Goal: Find specific page/section: Find specific page/section

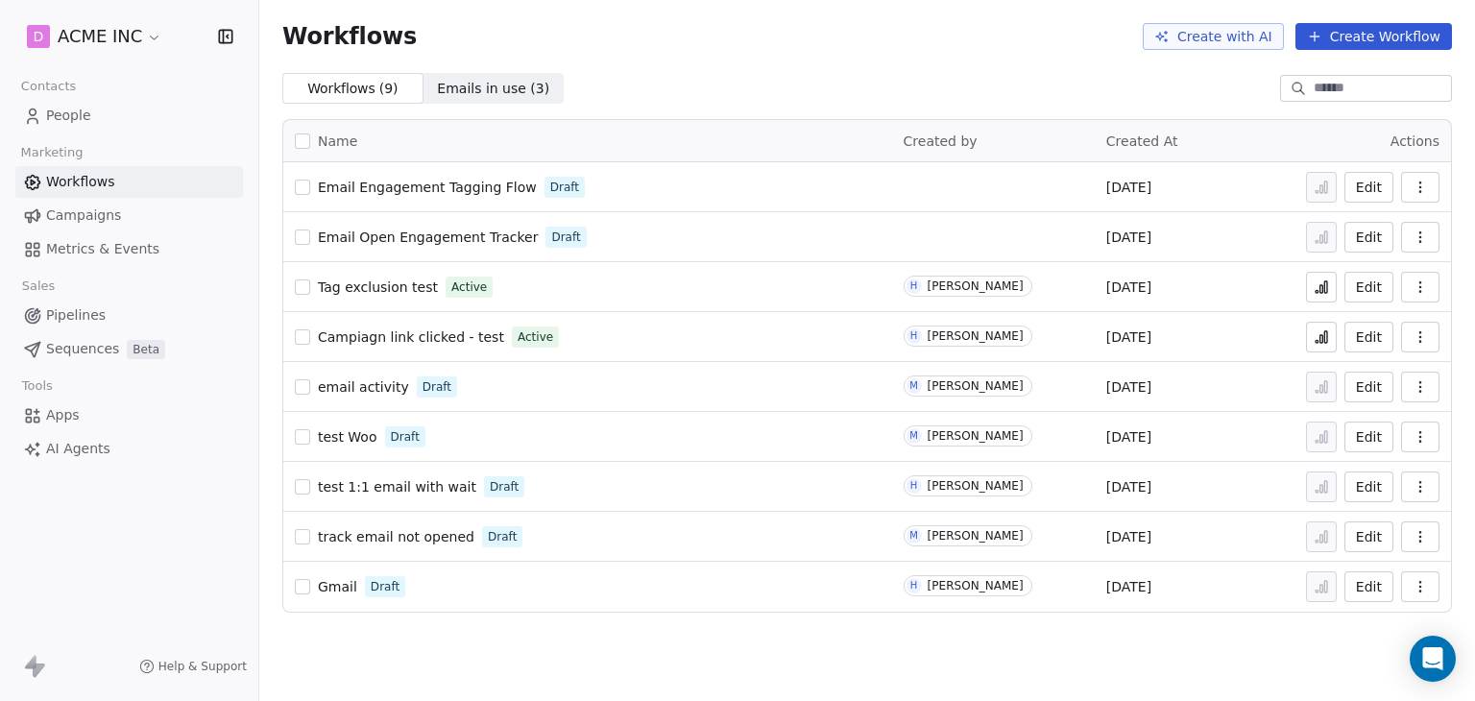
click at [71, 106] on span "People" at bounding box center [68, 116] width 45 height 20
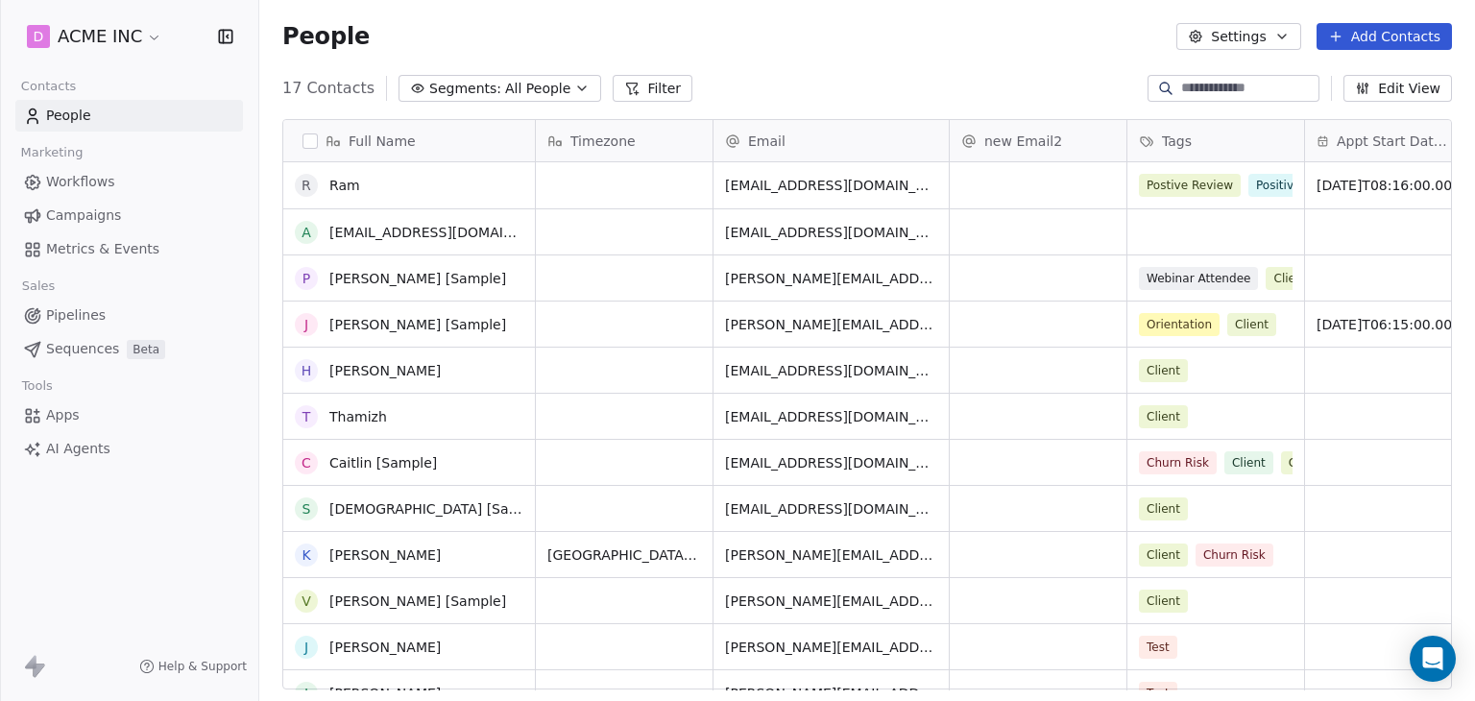
scroll to position [254, 0]
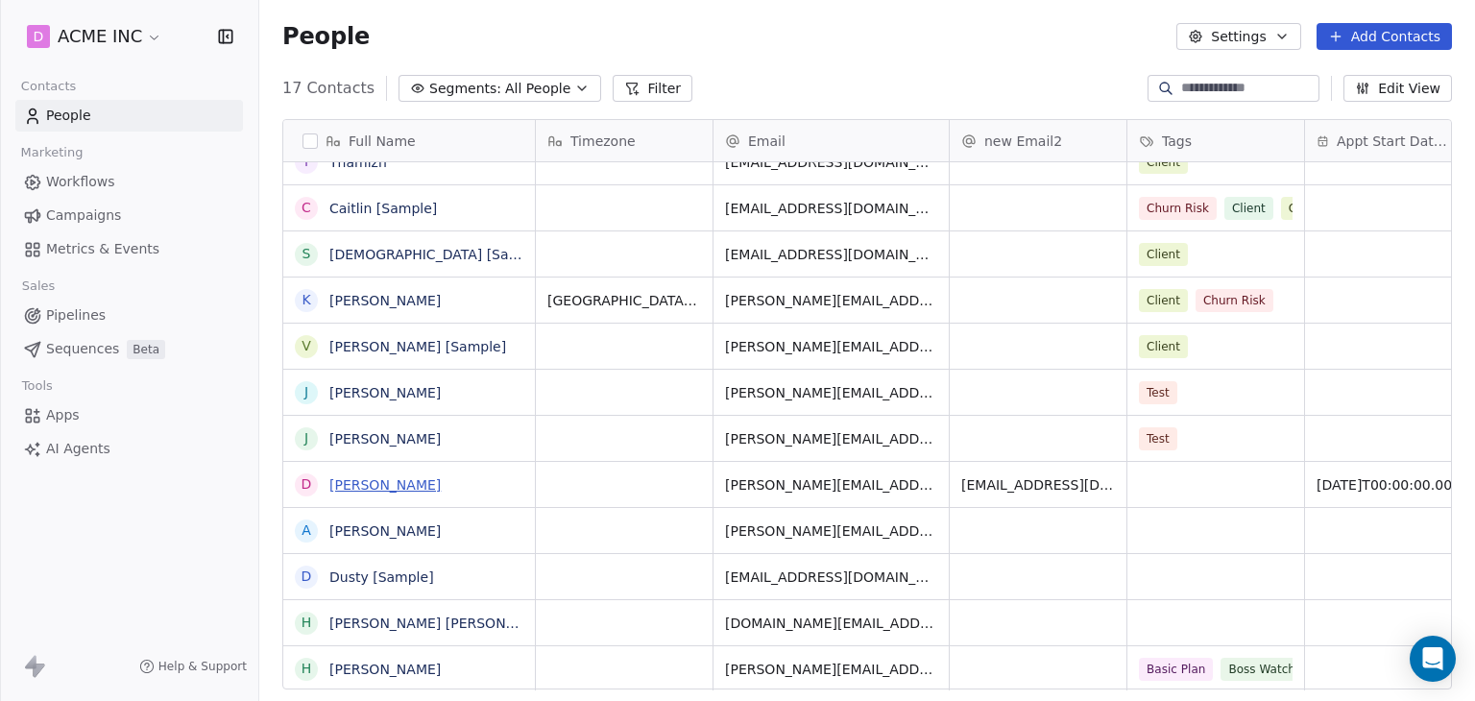
click at [435, 489] on link "[PERSON_NAME]" at bounding box center [384, 484] width 111 height 15
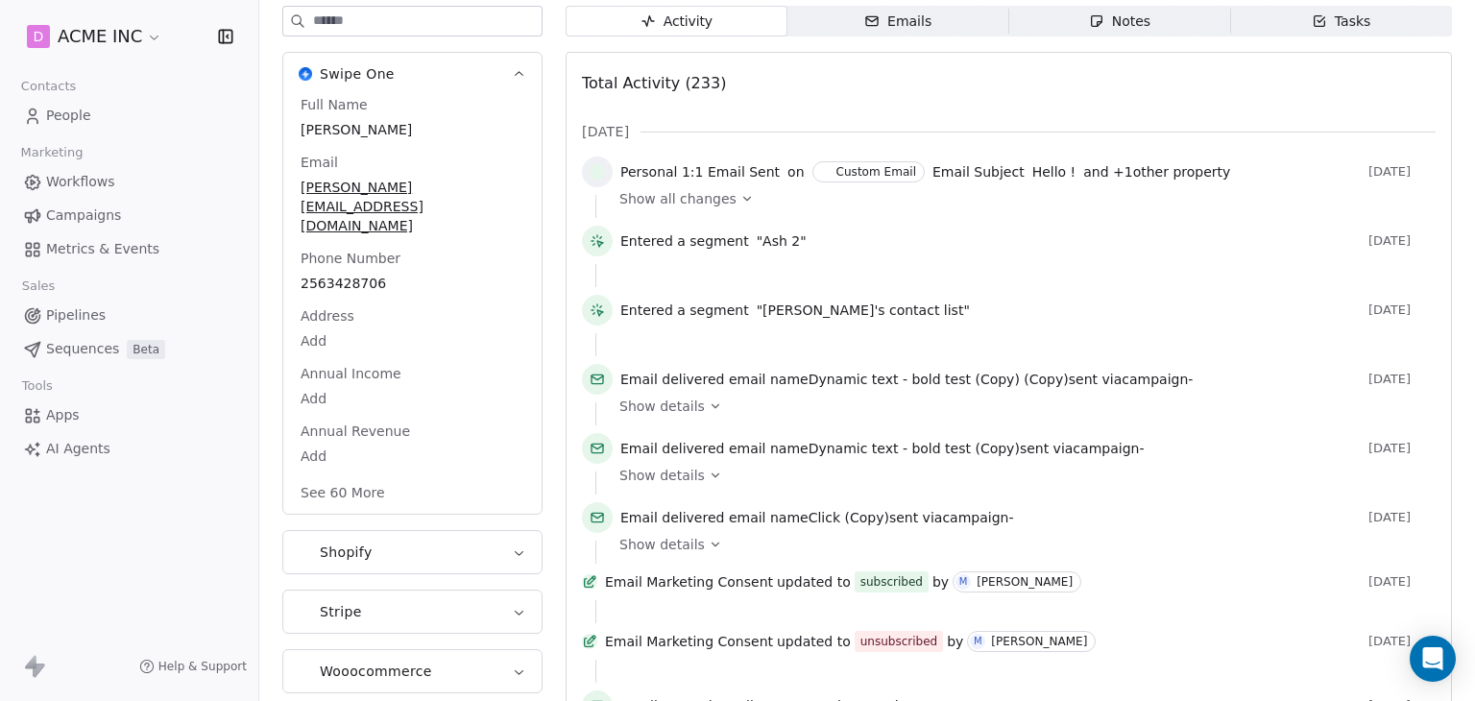
scroll to position [192, 0]
